Goal: Information Seeking & Learning: Learn about a topic

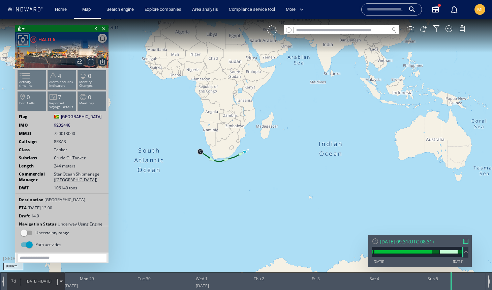
drag, startPoint x: 274, startPoint y: 149, endPoint x: 270, endPoint y: 174, distance: 25.1
click at [270, 174] on canvas "Map" at bounding box center [246, 151] width 492 height 264
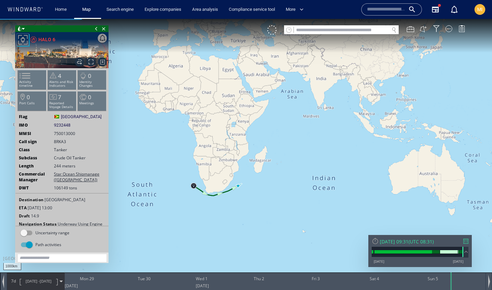
drag, startPoint x: 304, startPoint y: 138, endPoint x: 288, endPoint y: 184, distance: 48.5
click at [288, 182] on canvas "Map" at bounding box center [246, 151] width 492 height 264
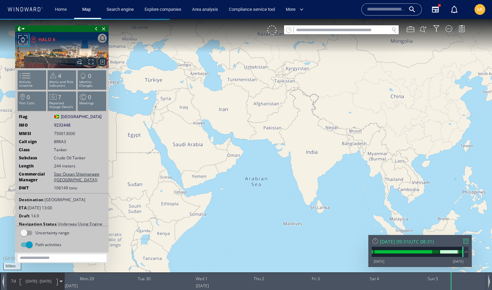
drag, startPoint x: 305, startPoint y: 68, endPoint x: 288, endPoint y: 127, distance: 61.1
click at [289, 125] on canvas "Map" at bounding box center [246, 151] width 492 height 264
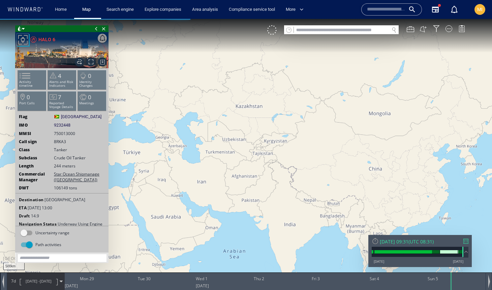
click at [309, 30] on input "text" at bounding box center [341, 30] width 95 height 9
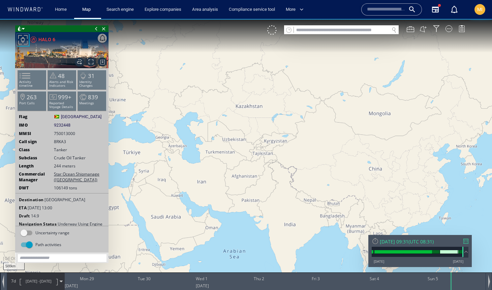
paste input "*******"
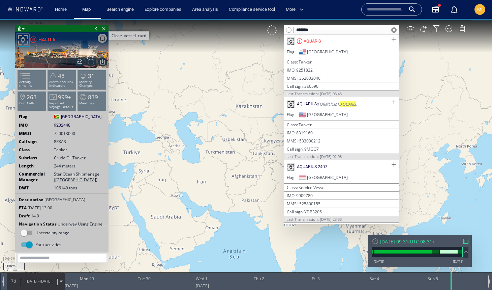
type input "*******"
click at [104, 30] on span "Close vessel card" at bounding box center [103, 28] width 7 height 7
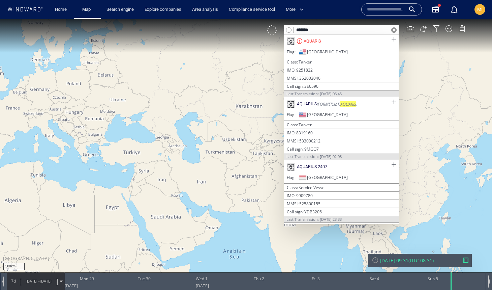
click at [390, 40] on span at bounding box center [394, 39] width 8 height 8
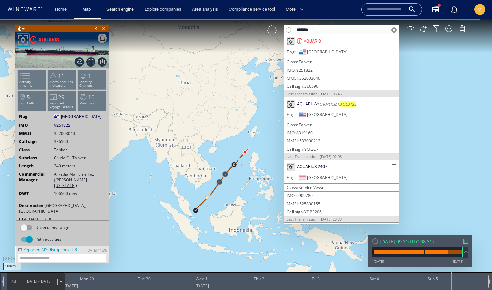
click at [383, 9] on input "text" at bounding box center [386, 9] width 38 height 10
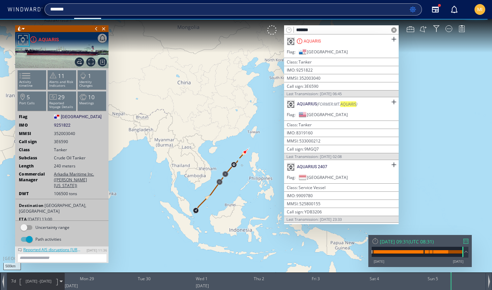
type input "******"
click at [432, 36] on canvas "Map" at bounding box center [246, 151] width 492 height 264
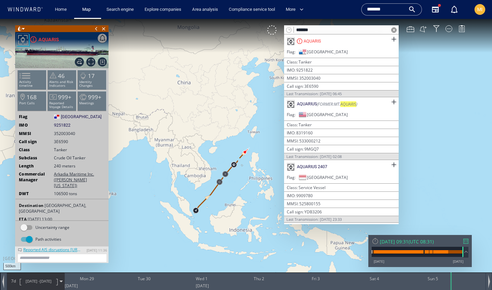
click at [337, 29] on input "*******" at bounding box center [341, 30] width 95 height 9
drag, startPoint x: 334, startPoint y: 29, endPoint x: 274, endPoint y: 25, distance: 60.1
click at [274, 25] on div "******* AQUARIS Flag Panama | Class Tanker IMO 9251822 | MMSI 352003040 | Call …" at bounding box center [369, 29] width 205 height 9
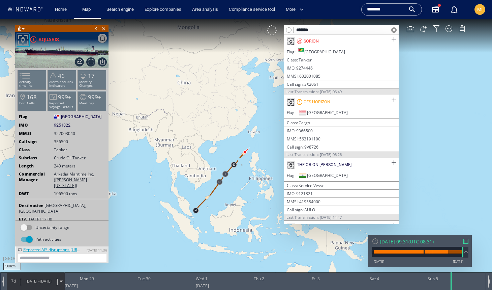
type input "******"
click at [391, 38] on span at bounding box center [394, 39] width 8 height 8
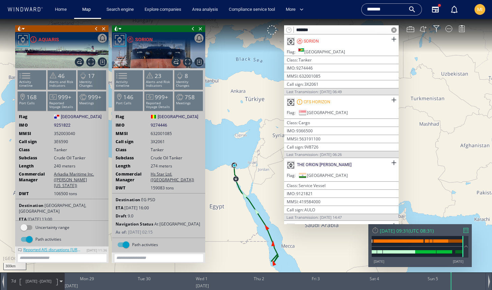
click at [96, 29] on span at bounding box center [96, 28] width 7 height 7
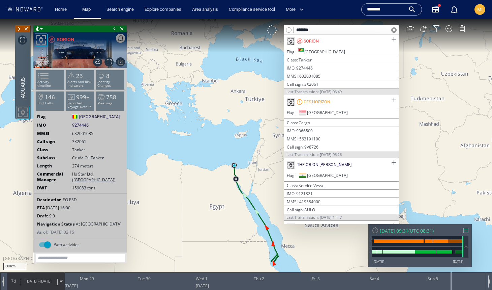
click at [115, 28] on span at bounding box center [114, 28] width 7 height 7
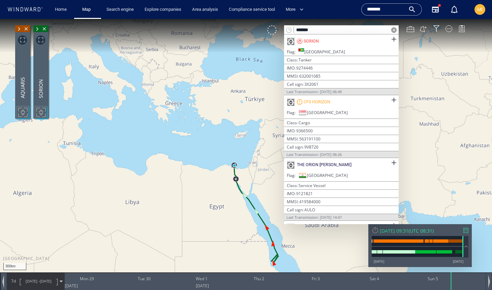
click at [393, 30] on span at bounding box center [393, 29] width 5 height 5
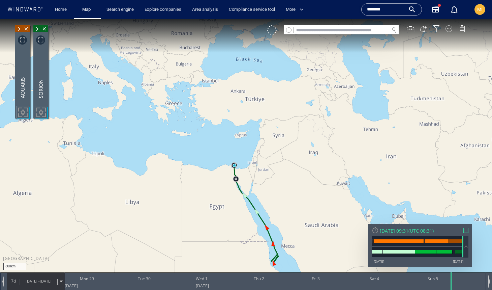
click at [449, 29] on div at bounding box center [449, 28] width 7 height 7
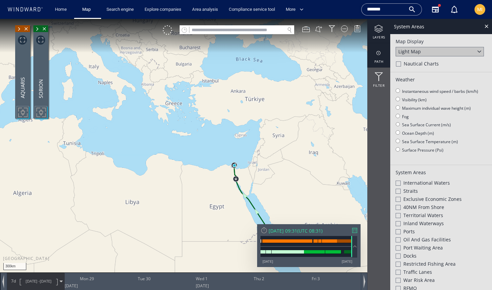
click at [380, 53] on div at bounding box center [378, 53] width 23 height 8
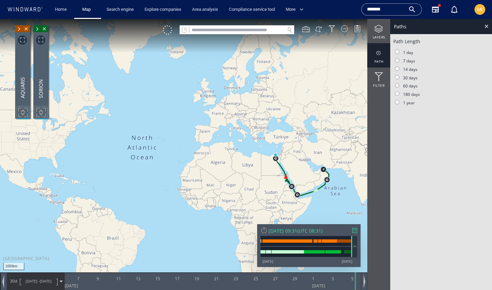
drag, startPoint x: 302, startPoint y: 150, endPoint x: 248, endPoint y: 150, distance: 53.6
click at [249, 150] on canvas "Map" at bounding box center [246, 151] width 492 height 264
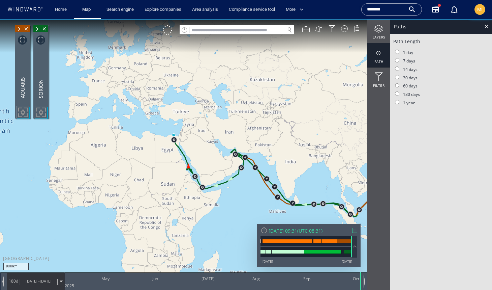
drag, startPoint x: 295, startPoint y: 191, endPoint x: 210, endPoint y: 132, distance: 103.0
click at [210, 132] on canvas "Map" at bounding box center [246, 151] width 492 height 264
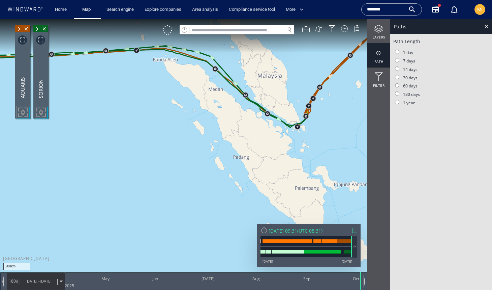
drag, startPoint x: 292, startPoint y: 135, endPoint x: 273, endPoint y: 168, distance: 38.2
click at [274, 165] on canvas "Map" at bounding box center [246, 151] width 492 height 264
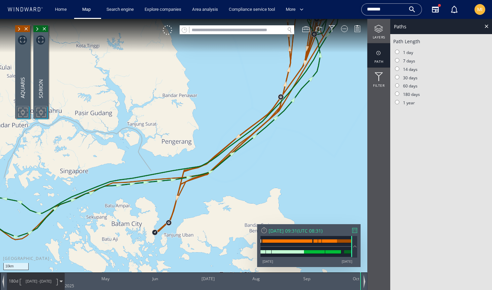
drag, startPoint x: 218, startPoint y: 193, endPoint x: 273, endPoint y: 134, distance: 80.6
click at [272, 134] on canvas "Map" at bounding box center [246, 151] width 492 height 264
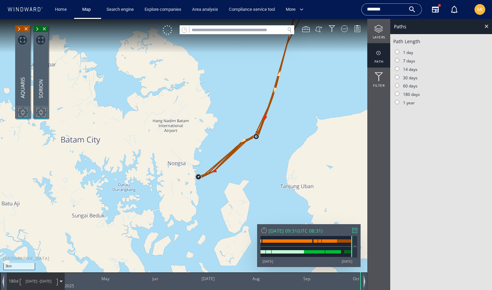
drag, startPoint x: 223, startPoint y: 176, endPoint x: 223, endPoint y: 152, distance: 24.3
click at [223, 152] on canvas "Map" at bounding box center [246, 151] width 492 height 264
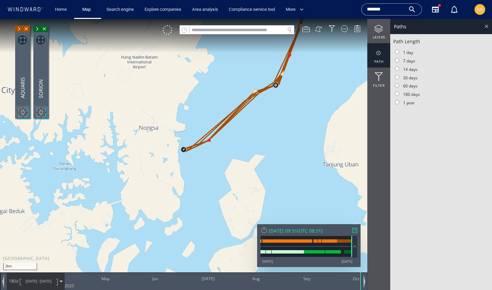
click at [487, 26] on div at bounding box center [487, 26] width 8 height 8
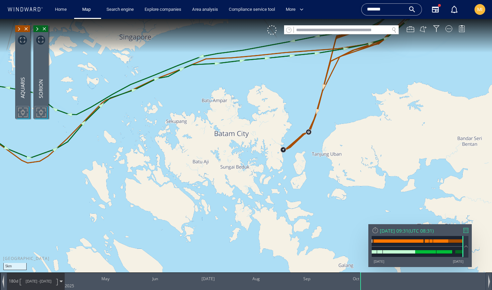
drag, startPoint x: 336, startPoint y: 154, endPoint x: 292, endPoint y: 166, distance: 46.4
click at [291, 166] on canvas "Map" at bounding box center [246, 151] width 492 height 264
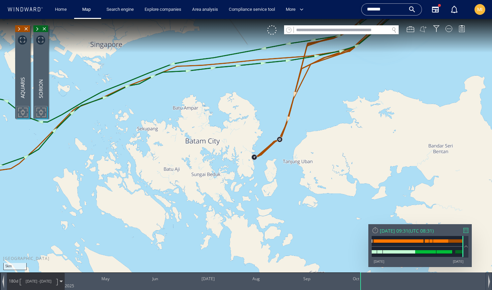
click at [425, 28] on button at bounding box center [423, 28] width 7 height 7
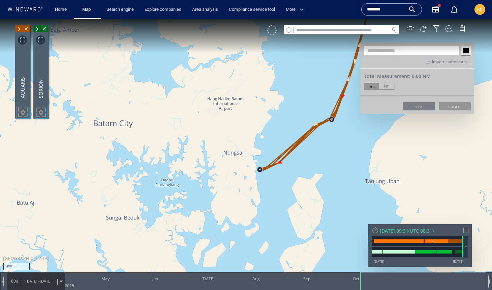
click at [255, 156] on canvas "Map" at bounding box center [246, 151] width 492 height 264
click at [255, 184] on canvas "Map" at bounding box center [246, 151] width 492 height 264
click at [282, 175] on canvas "Map" at bounding box center [246, 151] width 492 height 264
click at [334, 139] on canvas "Map" at bounding box center [246, 151] width 492 height 264
click at [347, 110] on canvas "Map" at bounding box center [246, 151] width 492 height 264
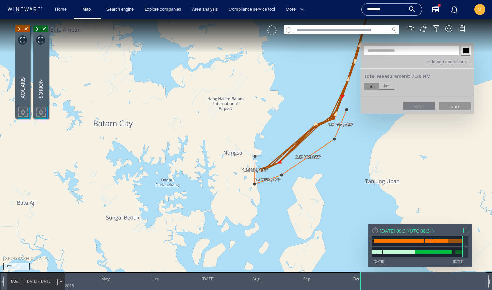
click at [326, 95] on canvas "Map" at bounding box center [246, 151] width 492 height 264
click at [298, 122] on canvas "Map" at bounding box center [246, 151] width 492 height 264
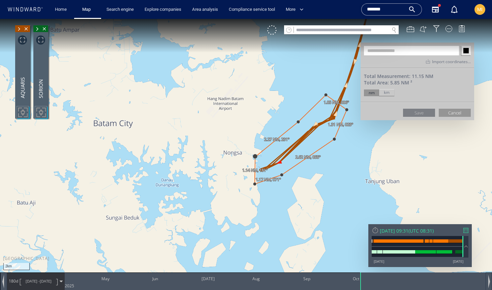
click at [255, 156] on canvas "Map" at bounding box center [246, 151] width 492 height 264
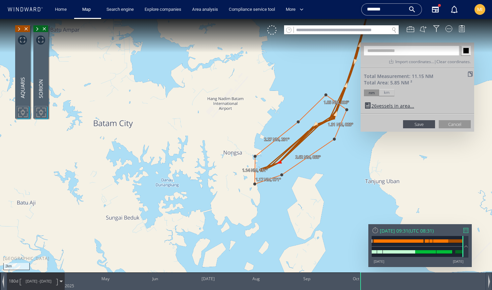
click at [389, 49] on input "text" at bounding box center [411, 50] width 95 height 9
type input "**********"
click at [423, 124] on button "Save" at bounding box center [419, 124] width 32 height 8
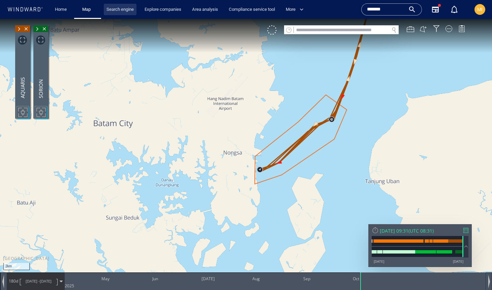
click at [119, 9] on link "Search engine" at bounding box center [120, 10] width 33 height 12
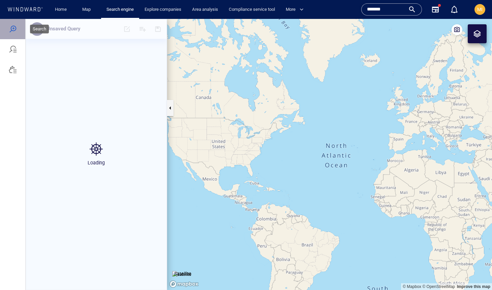
click at [13, 28] on div at bounding box center [13, 29] width 8 height 8
click at [11, 27] on div at bounding box center [13, 29] width 8 height 8
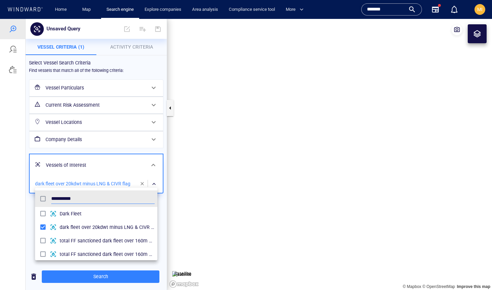
scroll to position [67, 122]
click at [161, 240] on div at bounding box center [246, 154] width 492 height 271
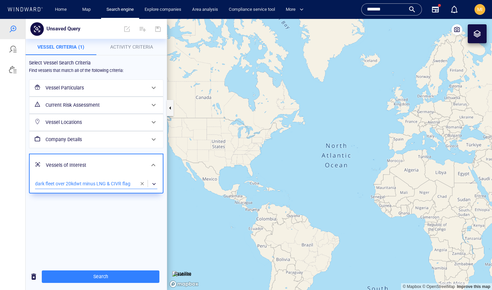
click at [128, 47] on span "Activity Criteria" at bounding box center [131, 46] width 43 height 5
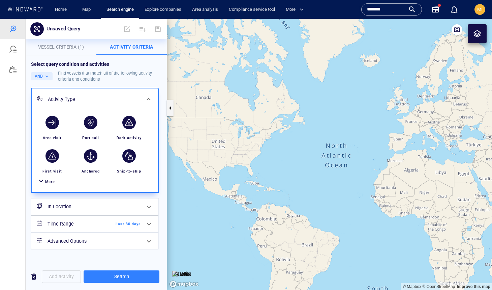
click at [53, 179] on span "More" at bounding box center [50, 181] width 10 height 4
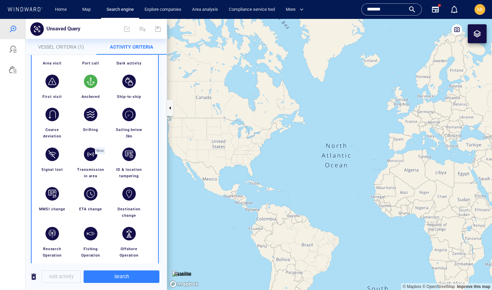
scroll to position [89, 0]
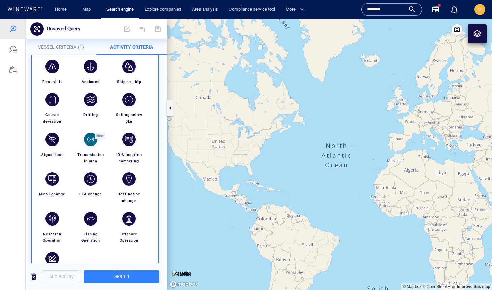
click at [92, 139] on div "button" at bounding box center [90, 138] width 13 height 13
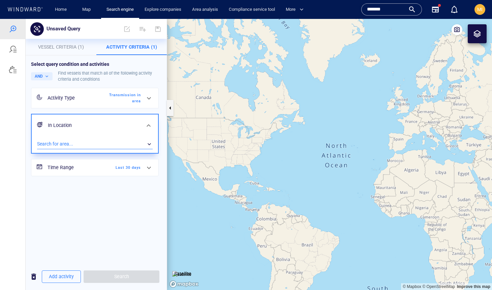
click at [98, 142] on div "​" at bounding box center [95, 144] width 116 height 10
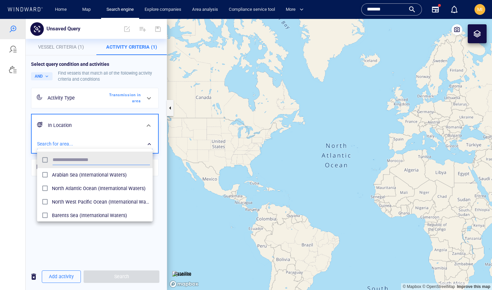
scroll to position [67, 116]
type input "***"
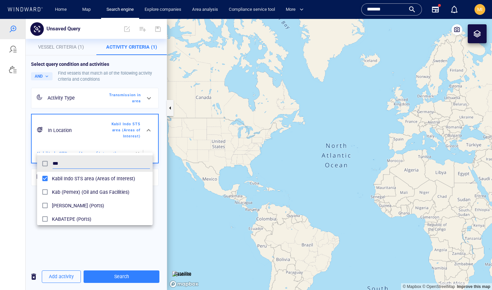
click at [124, 276] on div at bounding box center [246, 154] width 492 height 271
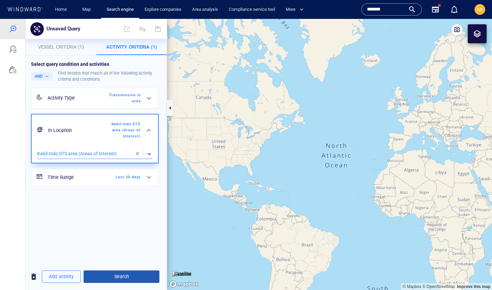
click at [124, 276] on span "Search" at bounding box center [121, 276] width 65 height 8
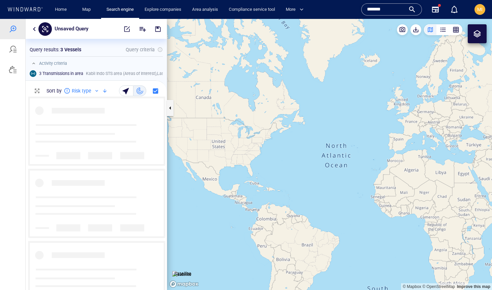
scroll to position [193, 141]
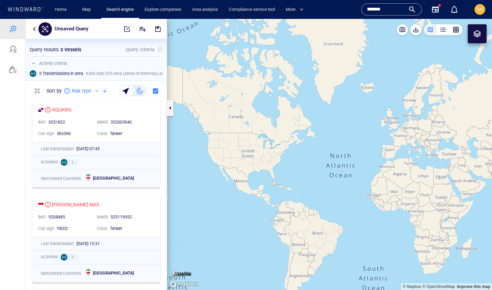
drag, startPoint x: 358, startPoint y: 195, endPoint x: 285, endPoint y: 159, distance: 81.5
click at [285, 158] on canvas "Map" at bounding box center [329, 154] width 325 height 271
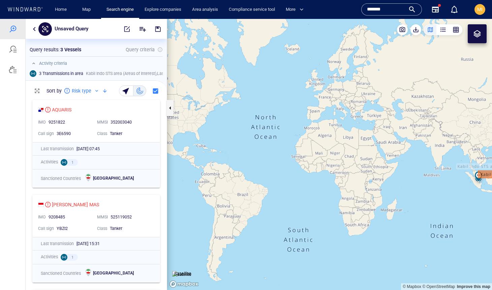
drag, startPoint x: 354, startPoint y: 163, endPoint x: 250, endPoint y: 166, distance: 104.2
click at [251, 166] on canvas "Map" at bounding box center [329, 154] width 325 height 271
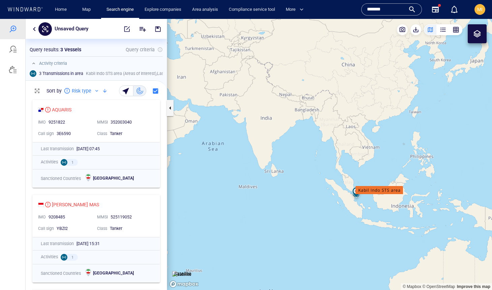
drag, startPoint x: 356, startPoint y: 187, endPoint x: 328, endPoint y: 144, distance: 51.9
click at [328, 144] on canvas "Map" at bounding box center [329, 154] width 325 height 271
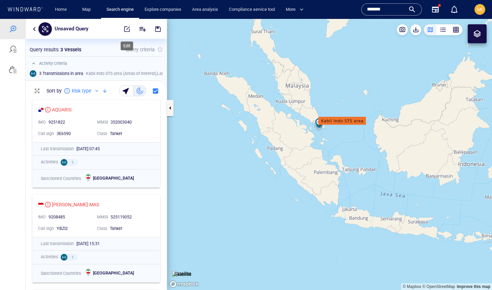
click at [126, 28] on span "button" at bounding box center [127, 29] width 7 height 7
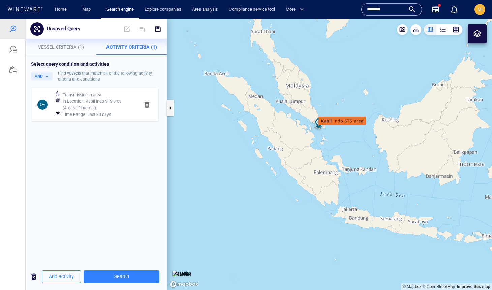
click at [127, 47] on span "Activity Criteria (1)" at bounding box center [131, 46] width 51 height 5
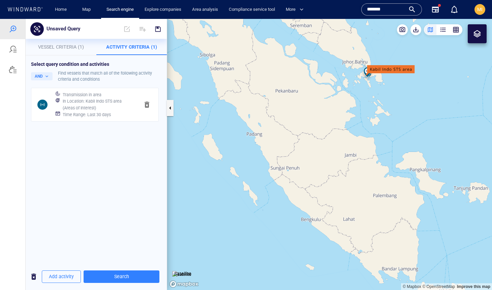
drag, startPoint x: 351, startPoint y: 128, endPoint x: 331, endPoint y: 176, distance: 52.0
click at [331, 174] on canvas "Map" at bounding box center [329, 154] width 325 height 271
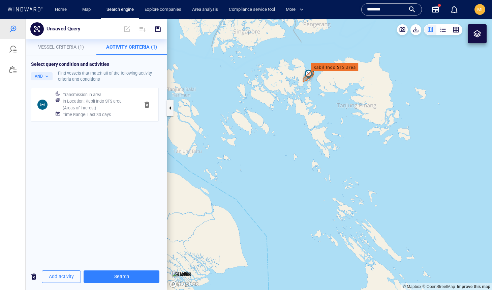
drag, startPoint x: 325, startPoint y: 120, endPoint x: 336, endPoint y: 174, distance: 54.4
click at [336, 173] on canvas "Map" at bounding box center [329, 154] width 325 height 271
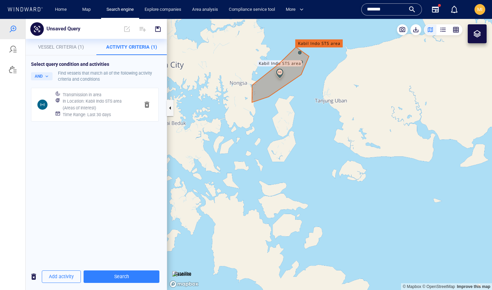
drag, startPoint x: 324, startPoint y: 147, endPoint x: 328, endPoint y: 165, distance: 17.9
click at [328, 165] on canvas "Map" at bounding box center [329, 154] width 325 height 271
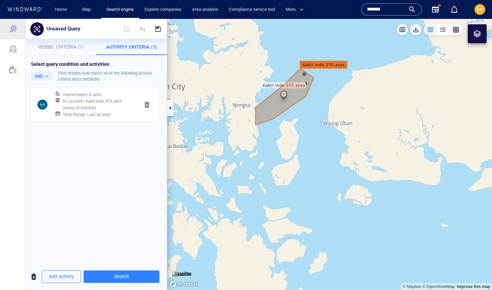
drag, startPoint x: 290, startPoint y: 108, endPoint x: 333, endPoint y: 191, distance: 94.4
click at [333, 189] on canvas "Map" at bounding box center [329, 154] width 325 height 271
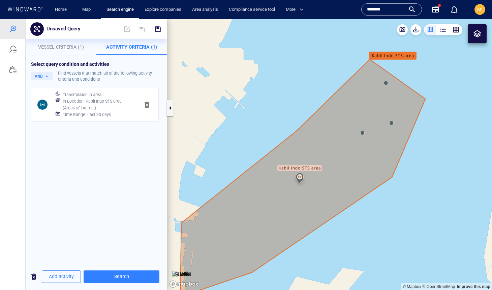
click at [363, 133] on canvas "Map" at bounding box center [329, 154] width 325 height 271
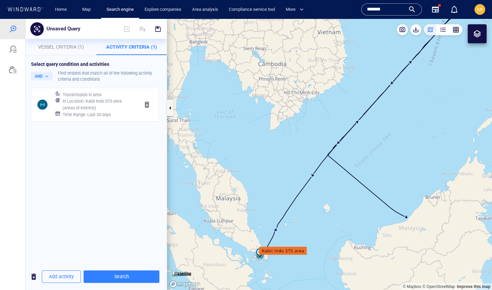
drag, startPoint x: 322, startPoint y: 206, endPoint x: 355, endPoint y: 144, distance: 69.8
click at [355, 144] on canvas "Map" at bounding box center [329, 154] width 325 height 271
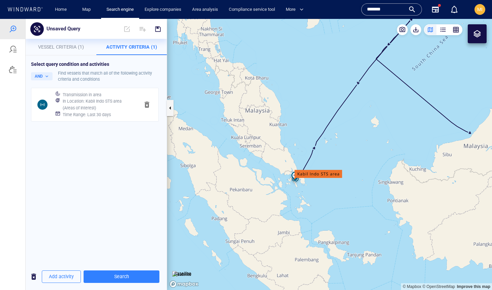
drag, startPoint x: 415, startPoint y: 131, endPoint x: 357, endPoint y: 146, distance: 60.1
click at [357, 145] on canvas "Map" at bounding box center [329, 154] width 325 height 271
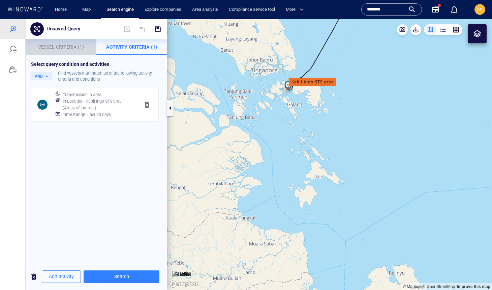
click at [63, 47] on span "Vessel Criteria (1)" at bounding box center [61, 46] width 46 height 5
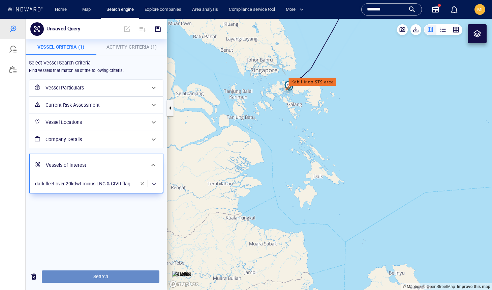
click at [103, 277] on span "Search" at bounding box center [100, 276] width 107 height 8
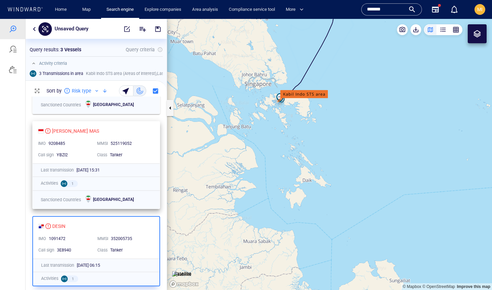
scroll to position [0, 0]
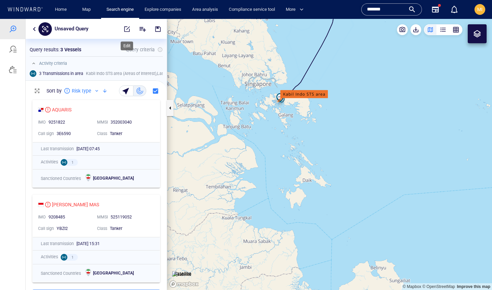
click at [126, 28] on span "button" at bounding box center [127, 29] width 7 height 7
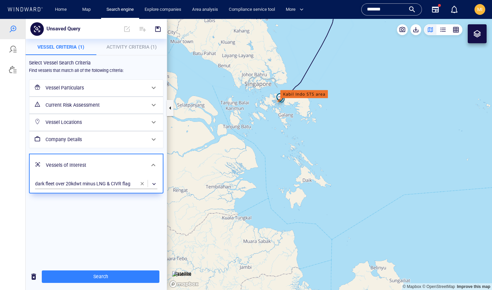
click at [136, 47] on span "Activity Criteria (1)" at bounding box center [132, 46] width 50 height 5
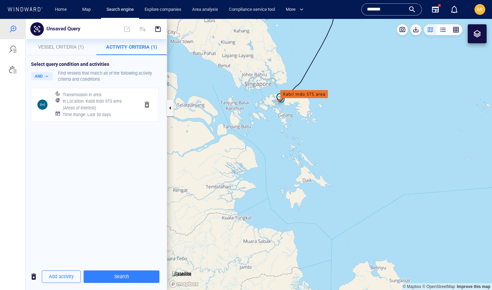
click at [60, 45] on span "Vessel Criteria (1)" at bounding box center [61, 46] width 46 height 5
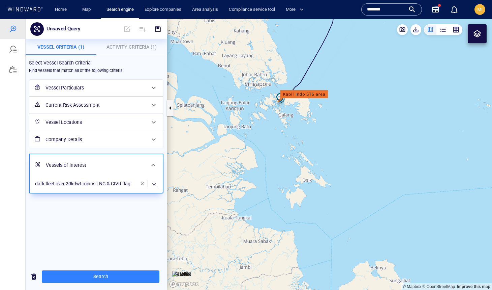
click at [127, 140] on h6 "Company Details" at bounding box center [95, 139] width 100 height 8
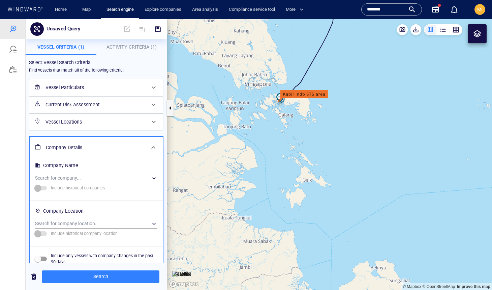
click at [128, 118] on h6 "Vessel Locations" at bounding box center [95, 122] width 100 height 8
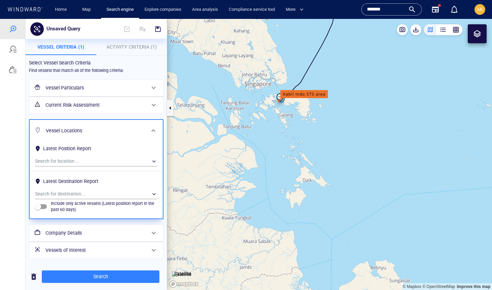
click at [130, 102] on h6 "Current Risk Assessment" at bounding box center [95, 105] width 100 height 8
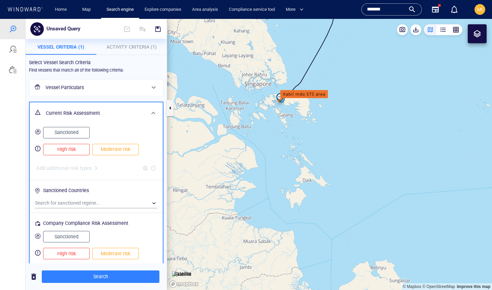
click at [133, 88] on h6 "Vessel Particulars" at bounding box center [95, 87] width 100 height 8
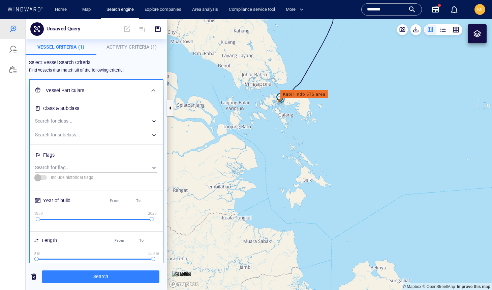
click at [138, 69] on div "Select Vessel Search Criteria" at bounding box center [96, 63] width 140 height 14
click at [142, 49] on span "Activity Criteria (1)" at bounding box center [132, 46] width 50 height 5
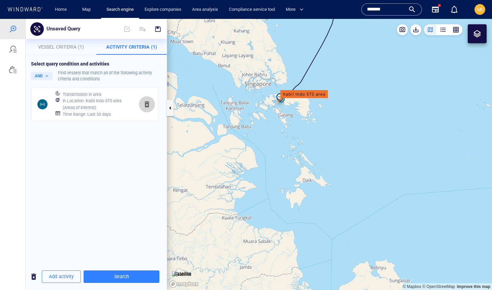
click at [147, 104] on span "button" at bounding box center [147, 104] width 8 height 8
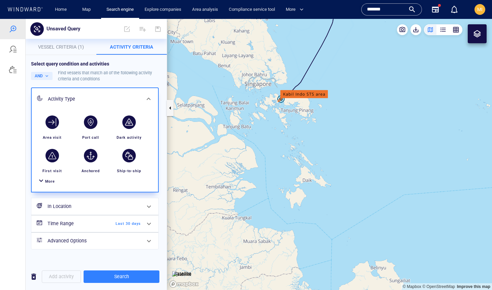
click at [47, 183] on span "More" at bounding box center [50, 181] width 10 height 4
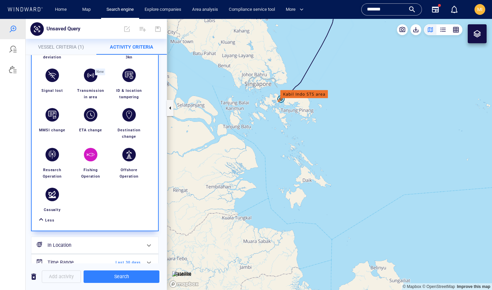
scroll to position [106, 0]
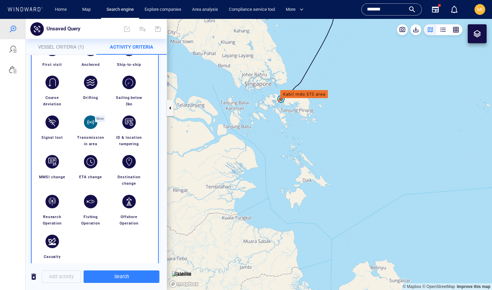
click at [94, 123] on div "button" at bounding box center [90, 121] width 13 height 13
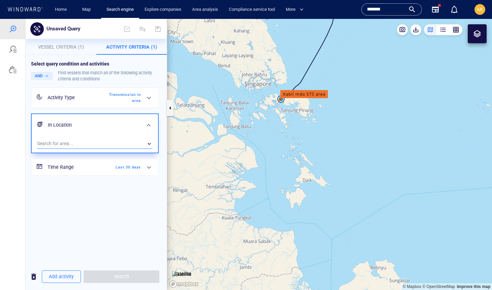
click at [107, 144] on div "​" at bounding box center [95, 144] width 116 height 10
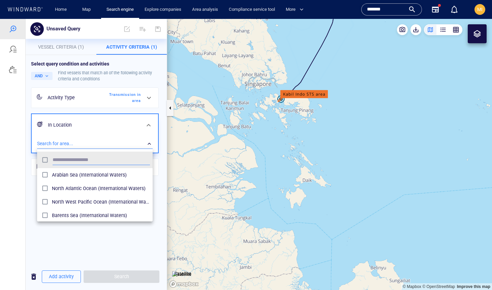
scroll to position [67, 116]
type input "****"
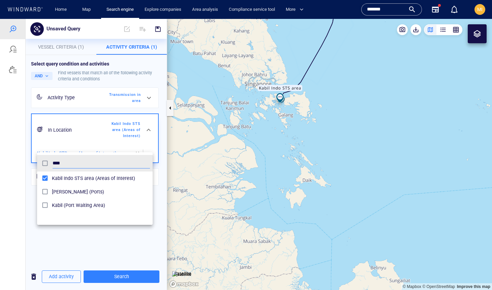
click at [127, 245] on div at bounding box center [246, 154] width 492 height 271
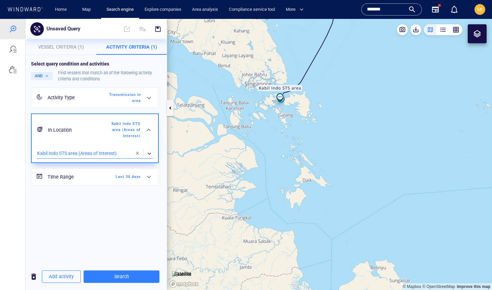
click at [134, 174] on span "Last 30 days" at bounding box center [121, 177] width 39 height 6
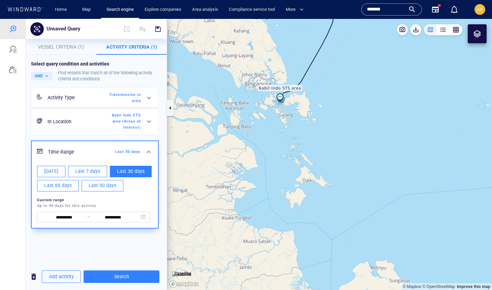
click at [105, 181] on span "Last 90 days" at bounding box center [103, 185] width 28 height 8
type input "**********"
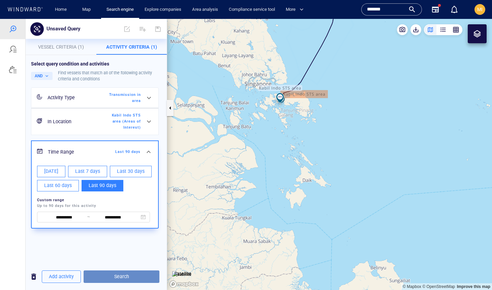
click at [120, 277] on span "Search" at bounding box center [121, 276] width 65 height 8
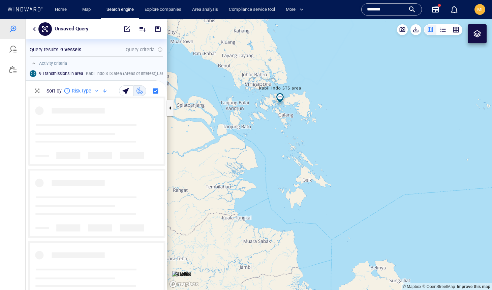
scroll to position [193, 141]
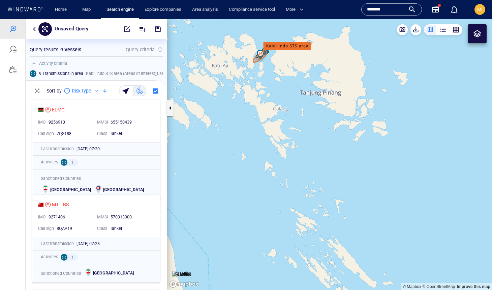
drag, startPoint x: 274, startPoint y: 87, endPoint x: 280, endPoint y: 115, distance: 28.0
click at [276, 107] on canvas "Map" at bounding box center [329, 154] width 325 height 271
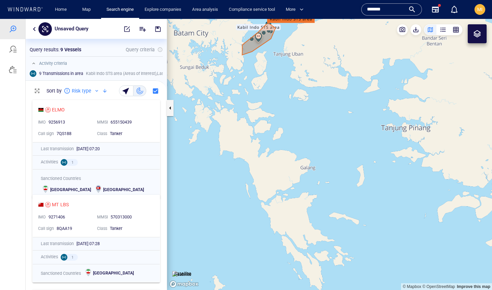
drag, startPoint x: 224, startPoint y: 105, endPoint x: 236, endPoint y: 139, distance: 35.3
click at [236, 139] on canvas "Map" at bounding box center [329, 154] width 325 height 271
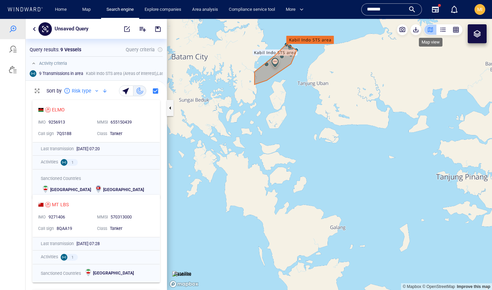
click at [430, 29] on div "button" at bounding box center [430, 29] width 7 height 7
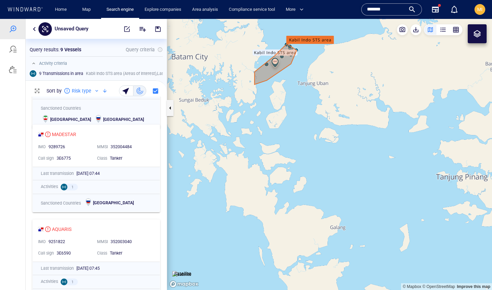
scroll to position [261, 0]
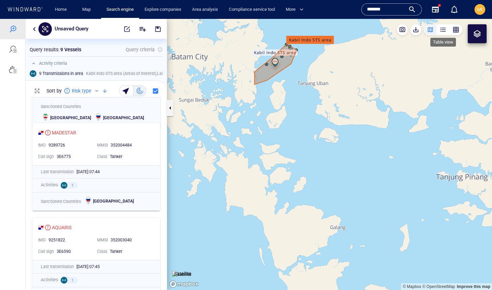
click at [442, 30] on div "button" at bounding box center [443, 29] width 7 height 7
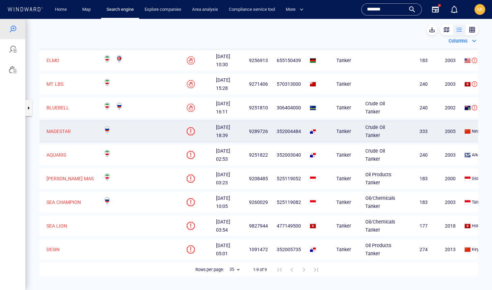
scroll to position [0, 0]
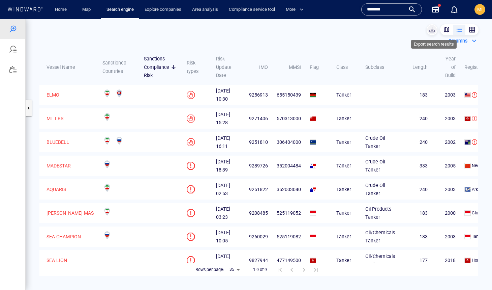
click at [434, 30] on span "button" at bounding box center [432, 29] width 7 height 7
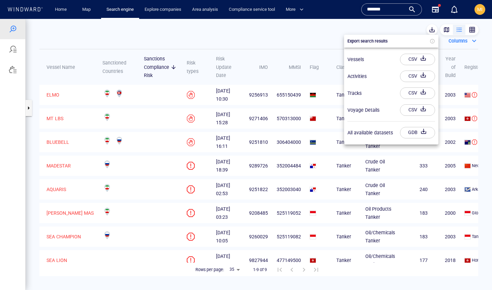
click at [417, 58] on div "CSV" at bounding box center [412, 59] width 11 height 11
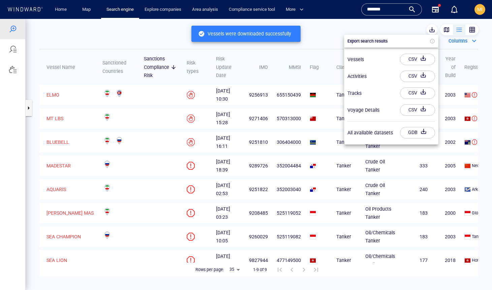
click at [312, 60] on div at bounding box center [246, 154] width 492 height 271
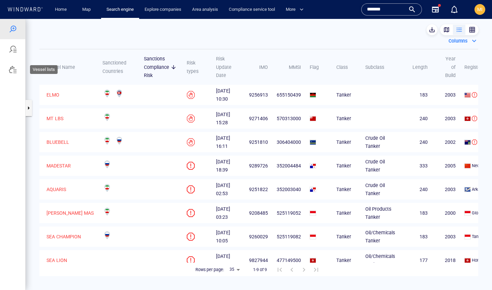
click at [13, 71] on div at bounding box center [13, 69] width 8 height 8
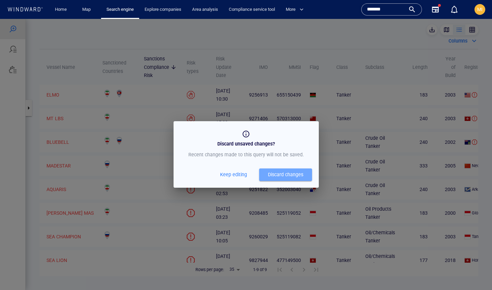
click at [278, 176] on div "Discard changes" at bounding box center [285, 174] width 35 height 8
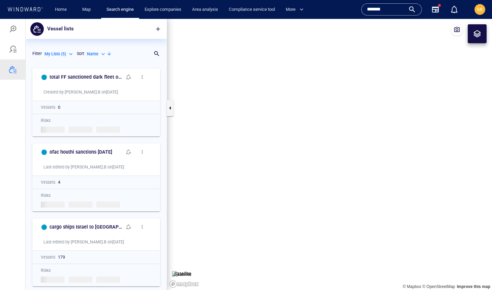
scroll to position [224, 141]
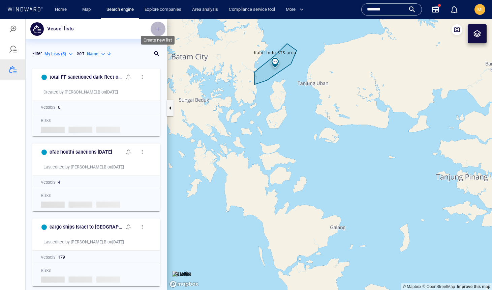
click at [157, 30] on span "button" at bounding box center [158, 29] width 7 height 7
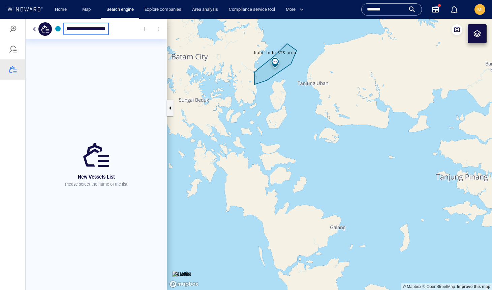
scroll to position [0, 13]
type input "**********"
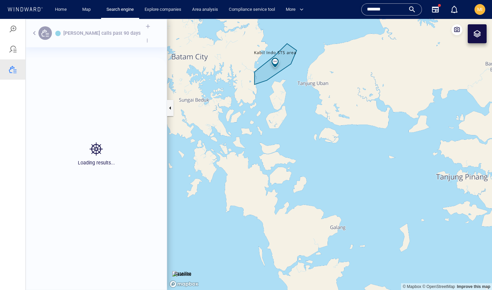
scroll to position [224, 141]
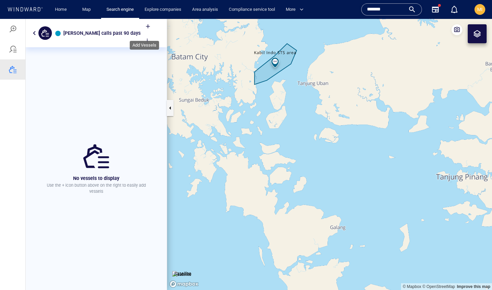
click at [145, 30] on div at bounding box center [148, 26] width 15 height 15
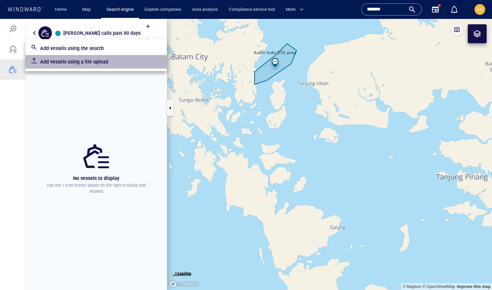
click at [102, 63] on p "Add vessels using a file upload" at bounding box center [100, 62] width 121 height 8
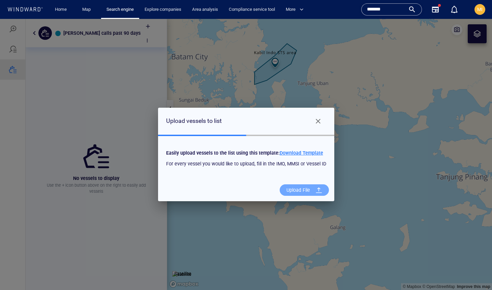
click at [296, 189] on div "Upload File" at bounding box center [298, 190] width 29 height 14
click at [0, 19] on input "Upload File" at bounding box center [0, 19] width 0 height 0
click at [296, 152] on span "Download Template" at bounding box center [301, 152] width 43 height 5
click at [303, 189] on div "Upload File" at bounding box center [298, 190] width 29 height 14
click at [0, 19] on input "Upload File" at bounding box center [0, 19] width 0 height 0
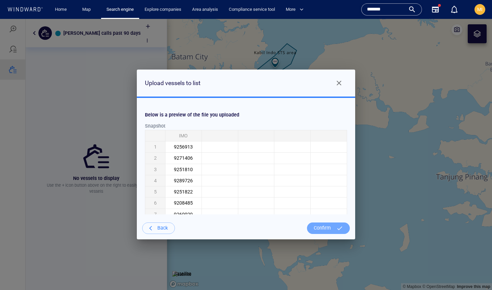
click at [324, 227] on div "Confirm" at bounding box center [322, 228] width 23 height 14
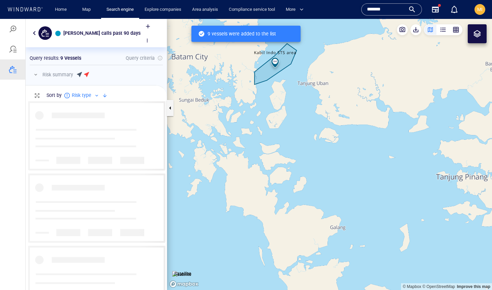
scroll to position [196, 141]
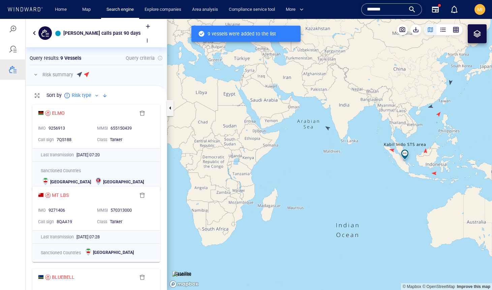
drag, startPoint x: 395, startPoint y: 159, endPoint x: 293, endPoint y: 159, distance: 102.1
click at [294, 159] on canvas "Map" at bounding box center [329, 154] width 325 height 271
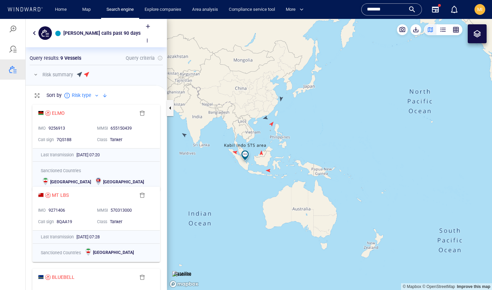
drag, startPoint x: 267, startPoint y: 169, endPoint x: 314, endPoint y: 162, distance: 47.6
click at [314, 162] on canvas "Map" at bounding box center [329, 154] width 325 height 271
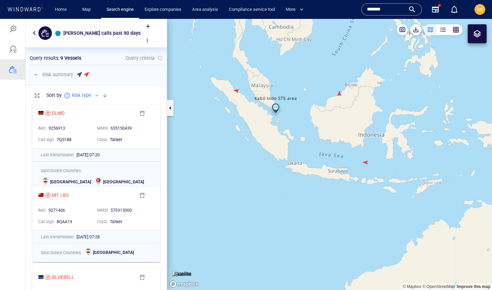
drag, startPoint x: 287, startPoint y: 128, endPoint x: 312, endPoint y: 157, distance: 38.5
click at [312, 156] on canvas "Map" at bounding box center [329, 154] width 325 height 271
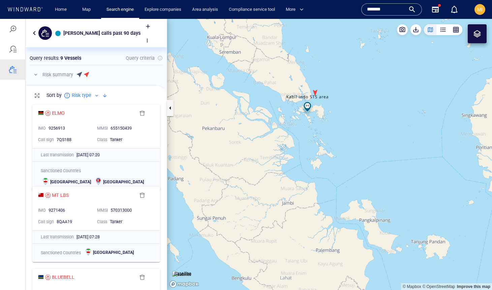
drag, startPoint x: 305, startPoint y: 113, endPoint x: 298, endPoint y: 158, distance: 45.0
click at [299, 154] on canvas "Map" at bounding box center [329, 154] width 325 height 271
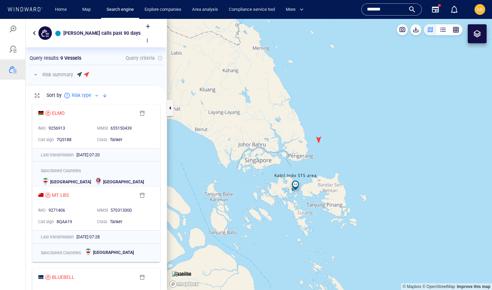
drag, startPoint x: 306, startPoint y: 179, endPoint x: 307, endPoint y: 150, distance: 29.0
click at [308, 149] on canvas "Map" at bounding box center [329, 154] width 325 height 271
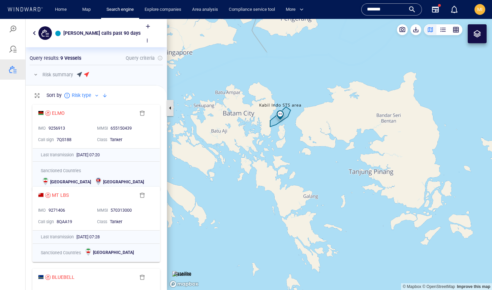
click at [170, 107] on button "button" at bounding box center [170, 108] width 7 height 16
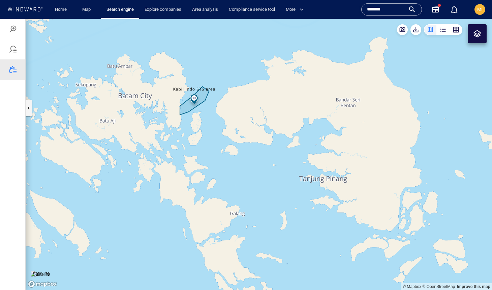
drag, startPoint x: 226, startPoint y: 135, endPoint x: 270, endPoint y: 179, distance: 62.0
click at [270, 178] on canvas "Map" at bounding box center [259, 154] width 466 height 271
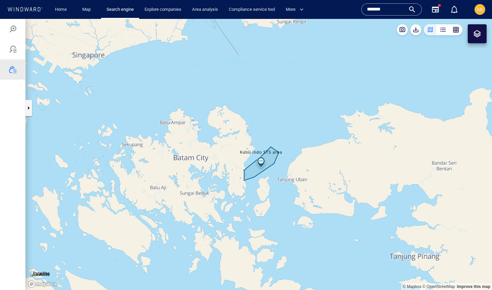
drag, startPoint x: 387, startPoint y: 10, endPoint x: 358, endPoint y: 7, distance: 28.8
click at [358, 7] on div "Home Map Search engine Explore companies Area analysis Compliance service tool …" at bounding box center [247, 9] width 482 height 17
paste input "*******"
type input "*******"
click at [411, 11] on div "*******" at bounding box center [391, 9] width 49 height 10
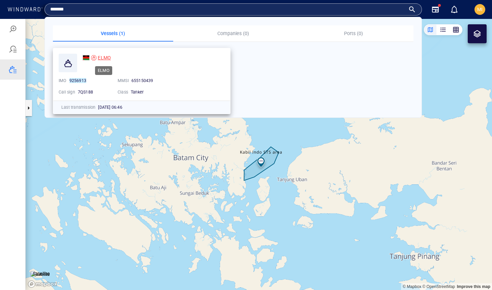
click at [105, 57] on span "ELMO" at bounding box center [104, 57] width 13 height 5
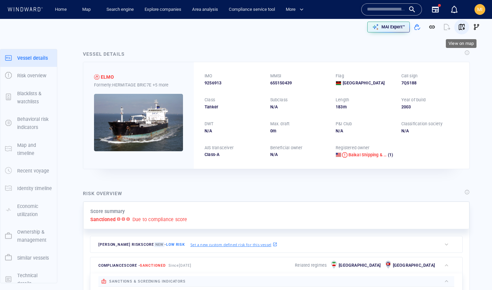
click at [461, 27] on span "button" at bounding box center [461, 27] width 7 height 7
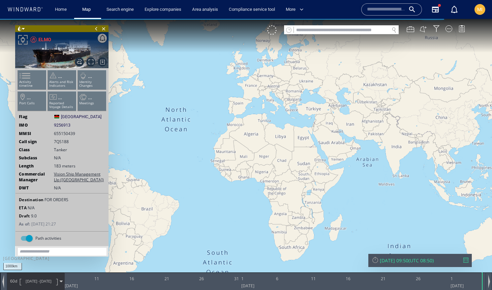
drag, startPoint x: 292, startPoint y: 115, endPoint x: 273, endPoint y: 164, distance: 52.7
click at [273, 163] on canvas "Map" at bounding box center [246, 151] width 492 height 264
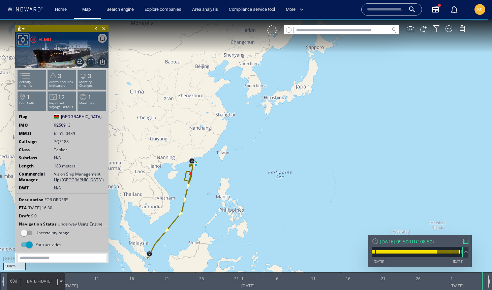
drag, startPoint x: 265, startPoint y: 127, endPoint x: 269, endPoint y: 144, distance: 18.1
click at [268, 140] on canvas "Map" at bounding box center [246, 151] width 492 height 264
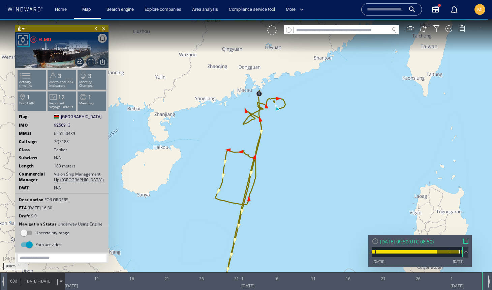
drag, startPoint x: 284, startPoint y: 184, endPoint x: 244, endPoint y: 161, distance: 46.0
click at [244, 161] on canvas "Map" at bounding box center [246, 151] width 492 height 264
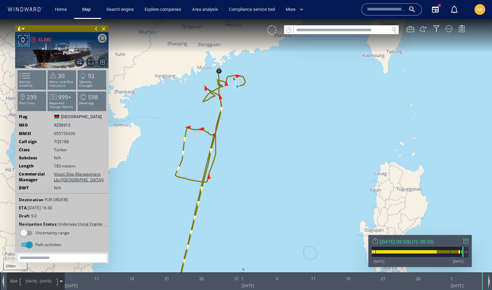
click at [304, 31] on input "text" at bounding box center [341, 30] width 95 height 9
paste input "*******"
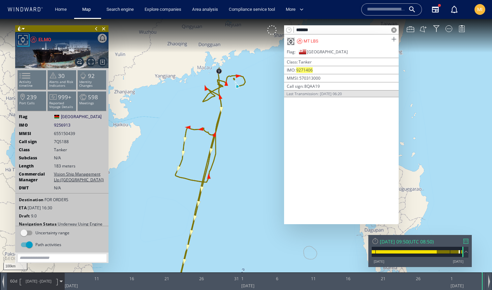
click at [394, 39] on span at bounding box center [394, 39] width 8 height 8
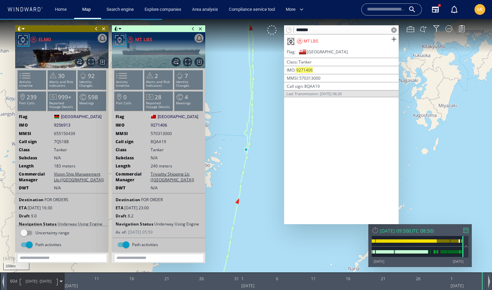
drag, startPoint x: 325, startPoint y: 28, endPoint x: 291, endPoint y: 29, distance: 34.8
click at [291, 29] on div "*******" at bounding box center [341, 29] width 115 height 9
paste input "text"
click at [395, 39] on span at bounding box center [394, 39] width 8 height 8
click at [193, 29] on span at bounding box center [192, 28] width 7 height 7
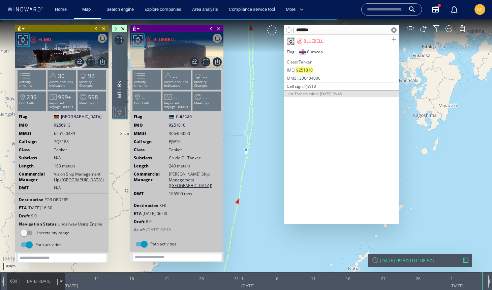
click at [96, 27] on span at bounding box center [96, 28] width 7 height 7
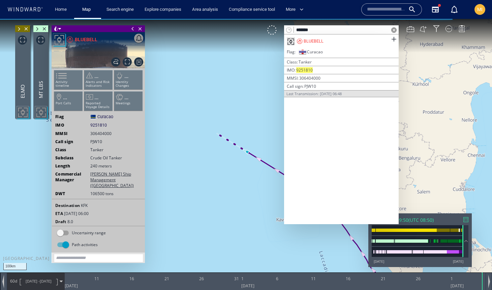
click at [133, 27] on span at bounding box center [132, 28] width 7 height 7
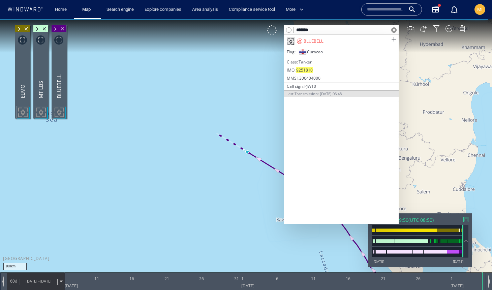
drag, startPoint x: 320, startPoint y: 27, endPoint x: 286, endPoint y: 29, distance: 33.7
click at [286, 29] on div "*******" at bounding box center [341, 29] width 115 height 9
paste input "text"
click at [394, 38] on span at bounding box center [394, 39] width 8 height 8
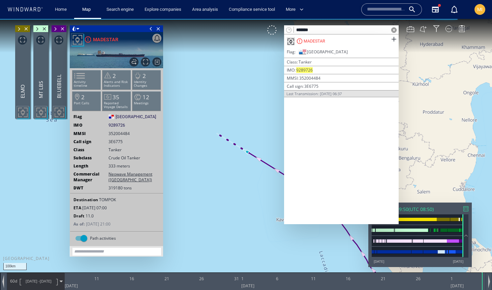
click at [150, 29] on span at bounding box center [150, 28] width 7 height 7
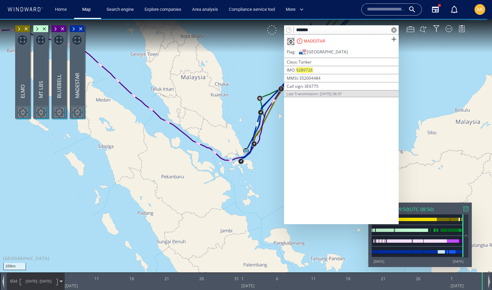
drag, startPoint x: 324, startPoint y: 30, endPoint x: 276, endPoint y: 27, distance: 47.6
click at [276, 27] on div "******* MADESTAR Flag Panama | Class Tanker IMO 9289726 | MMSI 352004484 | Call…" at bounding box center [369, 29] width 205 height 9
click at [317, 31] on input "*******" at bounding box center [341, 30] width 95 height 9
drag, startPoint x: 317, startPoint y: 31, endPoint x: 284, endPoint y: 30, distance: 33.0
click at [284, 30] on div "******* MADESTAR Flag Panama | Class Tanker IMO 9289726 | MMSI 352004484 | Call…" at bounding box center [369, 29] width 205 height 9
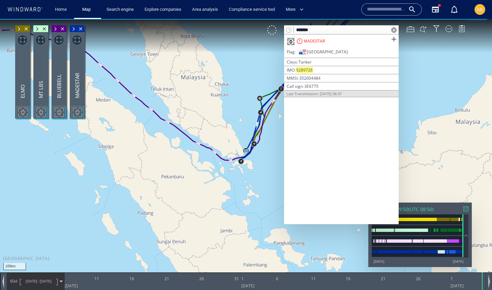
paste input "text"
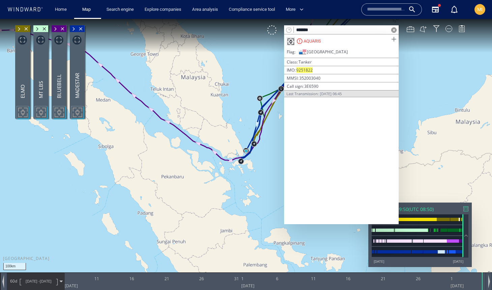
click at [394, 38] on span at bounding box center [394, 39] width 8 height 8
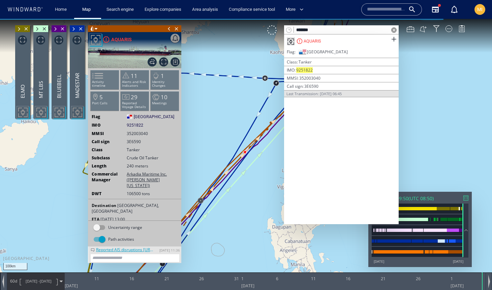
click at [168, 28] on span at bounding box center [168, 28] width 7 height 7
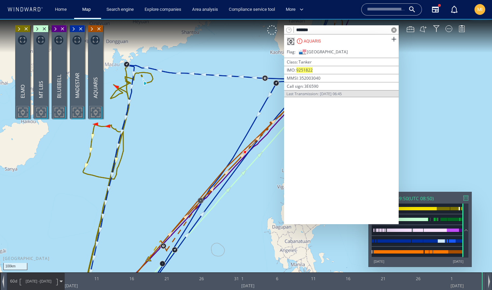
drag, startPoint x: 328, startPoint y: 30, endPoint x: 281, endPoint y: 28, distance: 47.2
click at [281, 28] on div "******* AQUARIS Flag Panama | Class Tanker IMO 9251822 | MMSI 352003040 | Call …" at bounding box center [369, 29] width 205 height 9
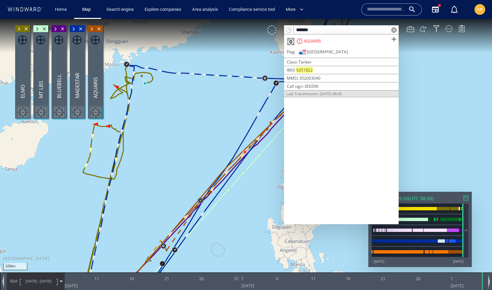
paste input "text"
click at [393, 39] on span at bounding box center [394, 39] width 8 height 8
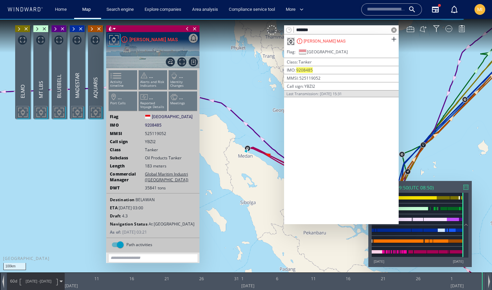
click at [188, 27] on span at bounding box center [187, 28] width 7 height 7
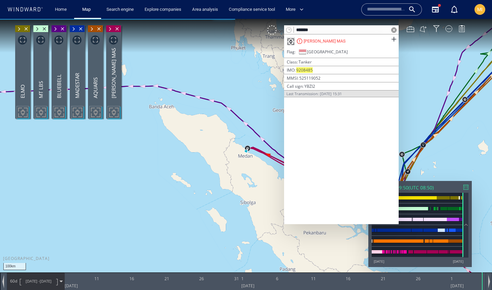
drag, startPoint x: 319, startPoint y: 29, endPoint x: 280, endPoint y: 28, distance: 39.1
click at [280, 28] on div "******* LOMBA MAS Flag Indonesia | Class Tanker IMO 9208485 | MMSI 525119052 | …" at bounding box center [369, 29] width 205 height 9
paste input "text"
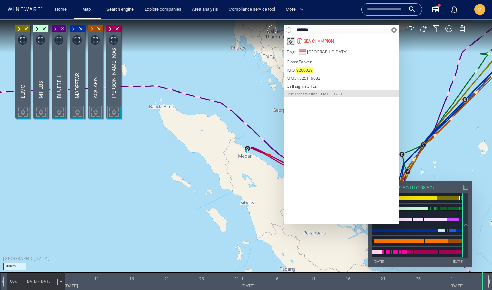
click at [392, 38] on span at bounding box center [394, 39] width 8 height 8
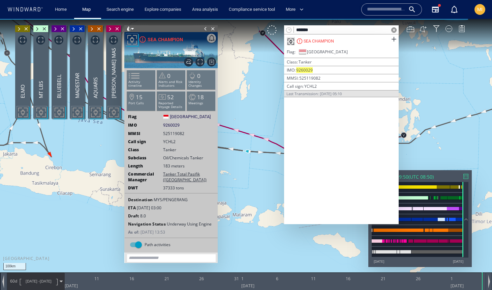
click at [206, 28] on span at bounding box center [205, 28] width 7 height 7
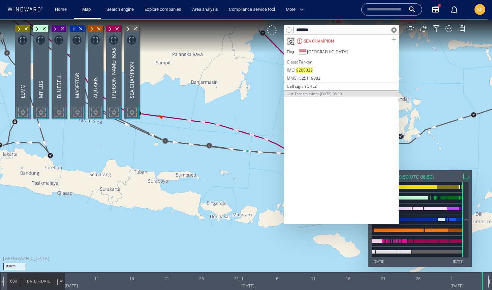
drag, startPoint x: 320, startPoint y: 30, endPoint x: 287, endPoint y: 28, distance: 33.4
click at [287, 28] on div "*******" at bounding box center [341, 29] width 115 height 9
paste input "text"
click at [393, 38] on span at bounding box center [394, 39] width 8 height 8
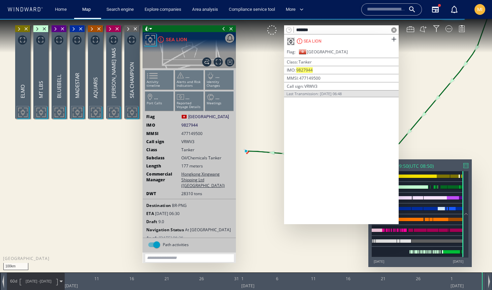
click at [223, 29] on span at bounding box center [223, 28] width 7 height 7
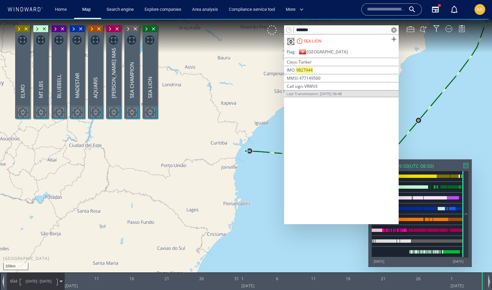
drag, startPoint x: 318, startPoint y: 30, endPoint x: 287, endPoint y: 29, distance: 31.0
click at [287, 29] on div "*******" at bounding box center [341, 29] width 115 height 9
paste input "text"
type input "*******"
click at [393, 38] on span at bounding box center [394, 39] width 8 height 8
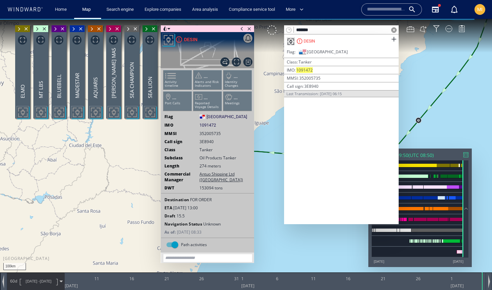
click at [243, 29] on span at bounding box center [241, 28] width 7 height 7
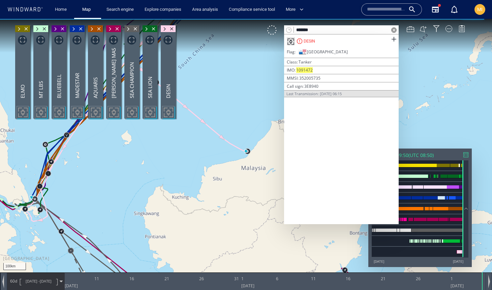
drag, startPoint x: 129, startPoint y: 171, endPoint x: 193, endPoint y: 169, distance: 64.4
click at [192, 169] on canvas "Map" at bounding box center [246, 151] width 492 height 264
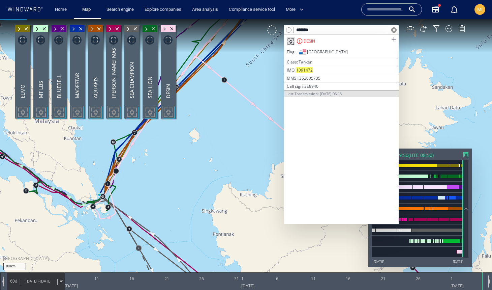
drag, startPoint x: 210, startPoint y: 169, endPoint x: 229, endPoint y: 170, distance: 18.9
click at [229, 170] on canvas "Map" at bounding box center [246, 151] width 492 height 264
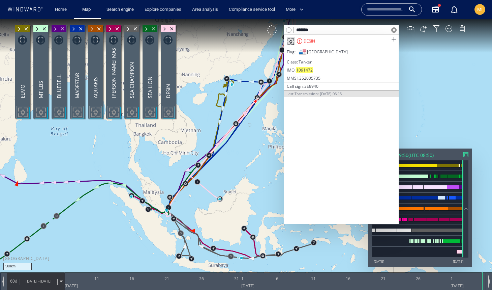
drag, startPoint x: 172, startPoint y: 227, endPoint x: 162, endPoint y: 205, distance: 24.5
click at [162, 205] on canvas "Map" at bounding box center [246, 151] width 492 height 264
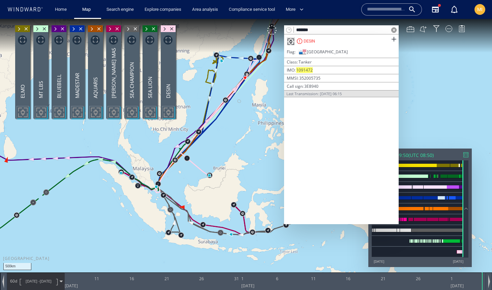
click at [394, 27] on span at bounding box center [393, 29] width 5 height 5
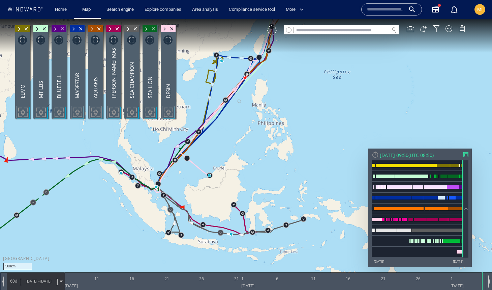
drag, startPoint x: 328, startPoint y: 189, endPoint x: 343, endPoint y: 223, distance: 37.3
click at [343, 225] on canvas "Map" at bounding box center [246, 151] width 492 height 264
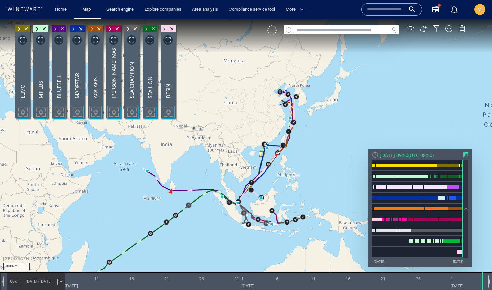
drag, startPoint x: 339, startPoint y: 194, endPoint x: 308, endPoint y: 189, distance: 31.6
click at [308, 189] on canvas "Map" at bounding box center [246, 151] width 492 height 264
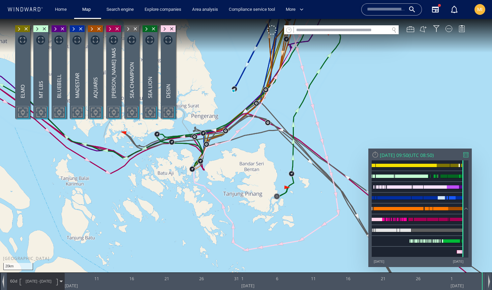
drag, startPoint x: 219, startPoint y: 224, endPoint x: 211, endPoint y: 183, distance: 41.6
click at [220, 182] on canvas "Map" at bounding box center [246, 151] width 492 height 264
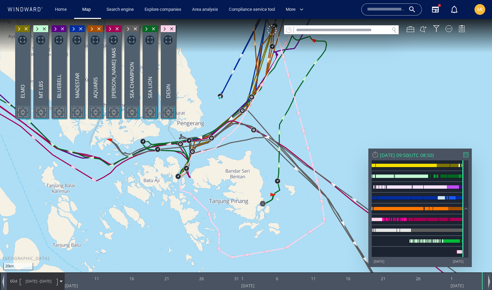
drag, startPoint x: 174, startPoint y: 178, endPoint x: 229, endPoint y: 211, distance: 63.2
click at [229, 211] on canvas "Map" at bounding box center [246, 151] width 492 height 264
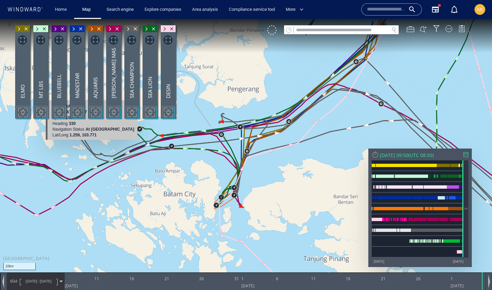
drag, startPoint x: 76, startPoint y: 143, endPoint x: 96, endPoint y: 161, distance: 26.7
click at [96, 160] on canvas "Map" at bounding box center [246, 151] width 492 height 264
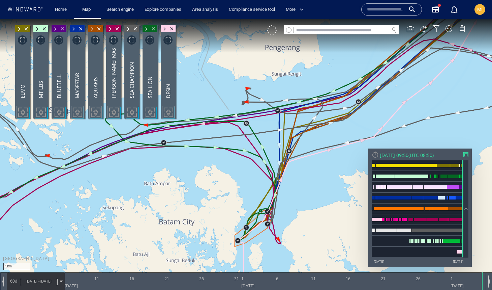
drag, startPoint x: 241, startPoint y: 204, endPoint x: 218, endPoint y: 170, distance: 40.7
click at [218, 170] on canvas "Map" at bounding box center [246, 151] width 492 height 264
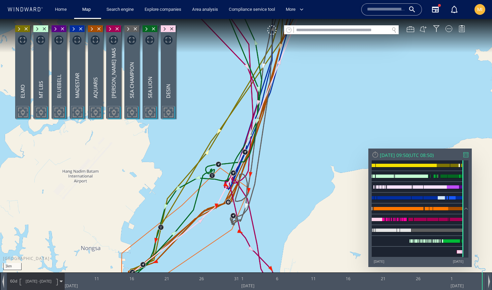
drag, startPoint x: 230, startPoint y: 199, endPoint x: 319, endPoint y: 150, distance: 102.3
click at [319, 150] on canvas "Map" at bounding box center [246, 151] width 492 height 264
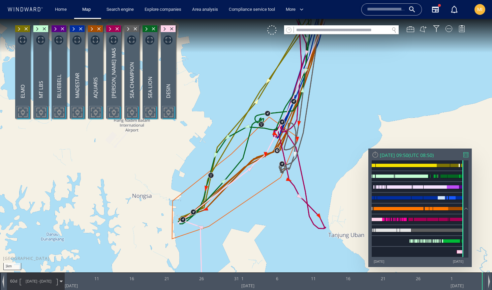
drag, startPoint x: 320, startPoint y: 179, endPoint x: 325, endPoint y: 151, distance: 28.6
click at [325, 151] on canvas "Map" at bounding box center [246, 151] width 492 height 264
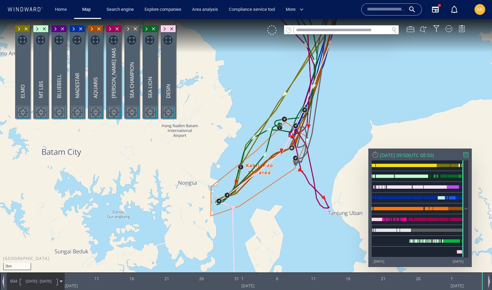
drag, startPoint x: 341, startPoint y: 139, endPoint x: 332, endPoint y: 127, distance: 14.9
click at [332, 127] on canvas "Map" at bounding box center [246, 151] width 492 height 264
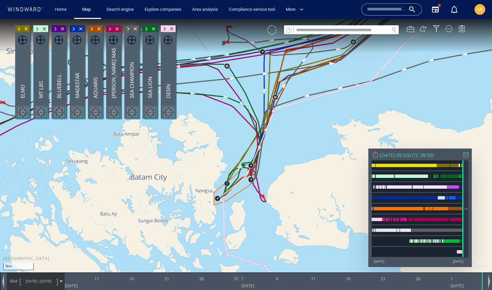
drag, startPoint x: 332, startPoint y: 127, endPoint x: 271, endPoint y: 171, distance: 75.3
click at [271, 171] on canvas "Map" at bounding box center [246, 151] width 492 height 264
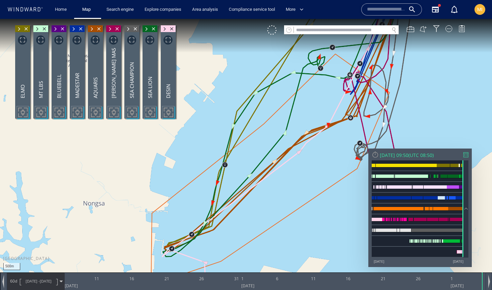
drag, startPoint x: 216, startPoint y: 227, endPoint x: 250, endPoint y: 180, distance: 57.7
click at [250, 180] on canvas "Map" at bounding box center [246, 151] width 492 height 264
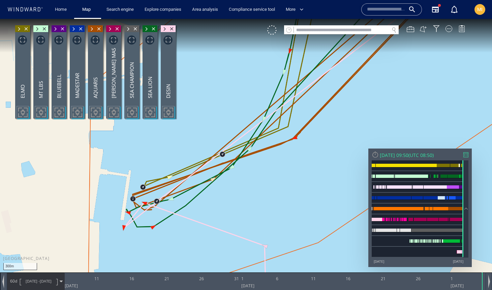
drag, startPoint x: 232, startPoint y: 192, endPoint x: 290, endPoint y: 171, distance: 62.3
click at [291, 171] on canvas "Map" at bounding box center [246, 151] width 492 height 264
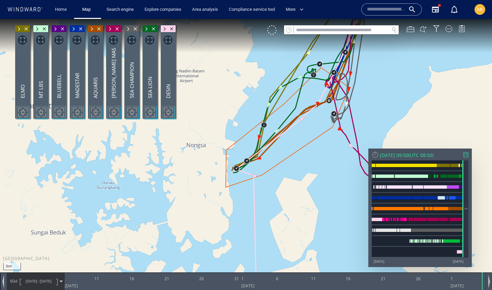
drag, startPoint x: 274, startPoint y: 163, endPoint x: 189, endPoint y: 217, distance: 100.0
click at [189, 217] on canvas "Map" at bounding box center [246, 151] width 492 height 264
